Goal: Browse casually: Explore the website without a specific task or goal

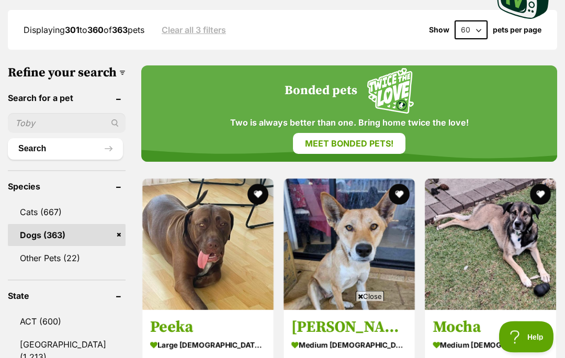
click at [373, 301] on span "Close" at bounding box center [370, 296] width 28 height 10
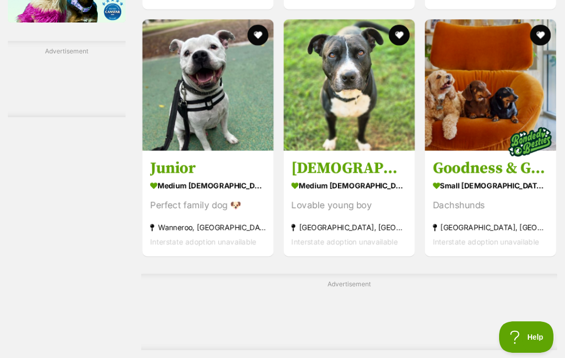
scroll to position [1910, 0]
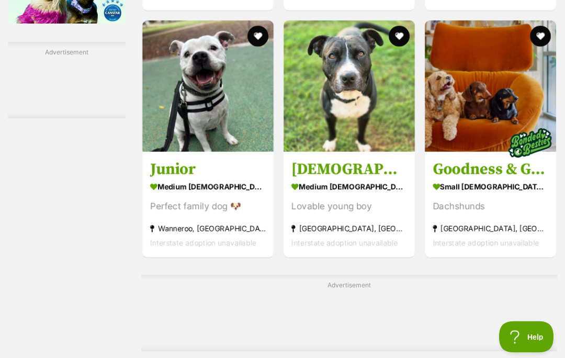
click at [480, 142] on img at bounding box center [490, 86] width 131 height 131
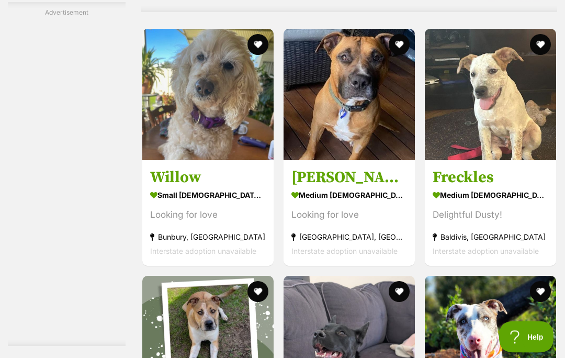
scroll to position [4036, 0]
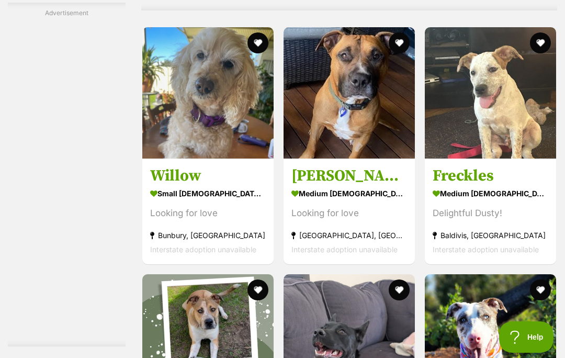
click at [177, 159] on img at bounding box center [207, 92] width 131 height 131
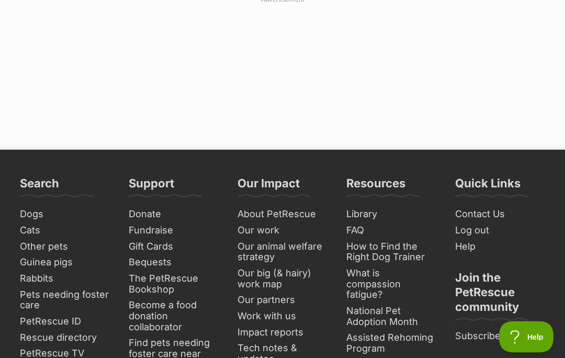
scroll to position [6414, 0]
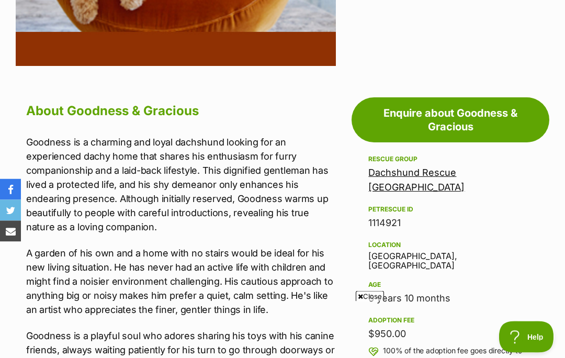
scroll to position [472, 0]
click at [380, 301] on span "Close" at bounding box center [370, 296] width 28 height 10
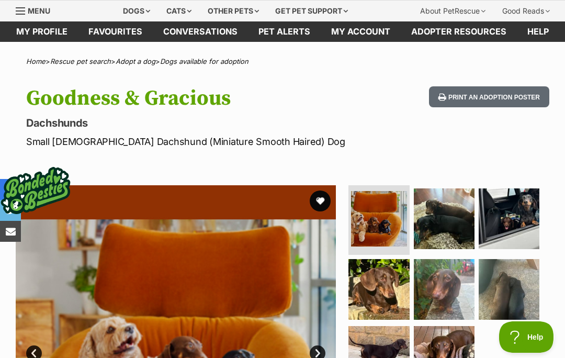
scroll to position [0, 0]
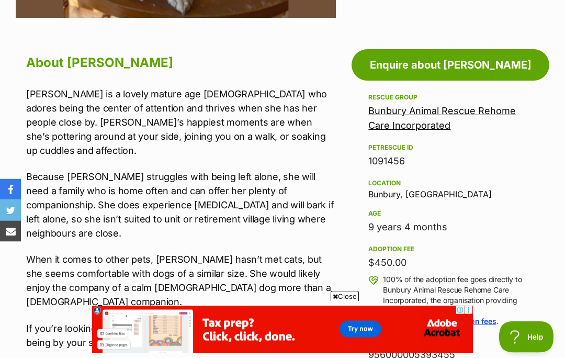
scroll to position [521, 0]
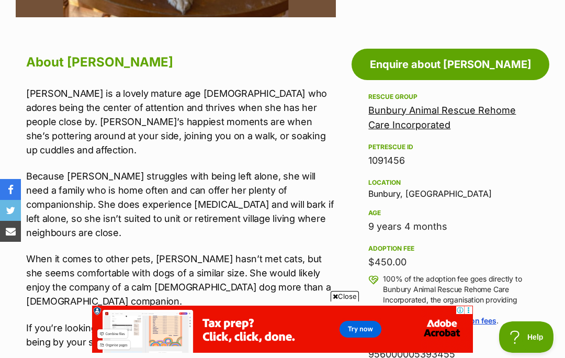
click at [345, 301] on span "Close" at bounding box center [345, 296] width 28 height 10
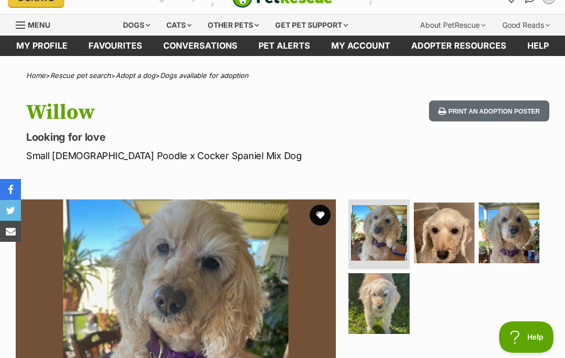
scroll to position [0, 0]
